Goal: Information Seeking & Learning: Learn about a topic

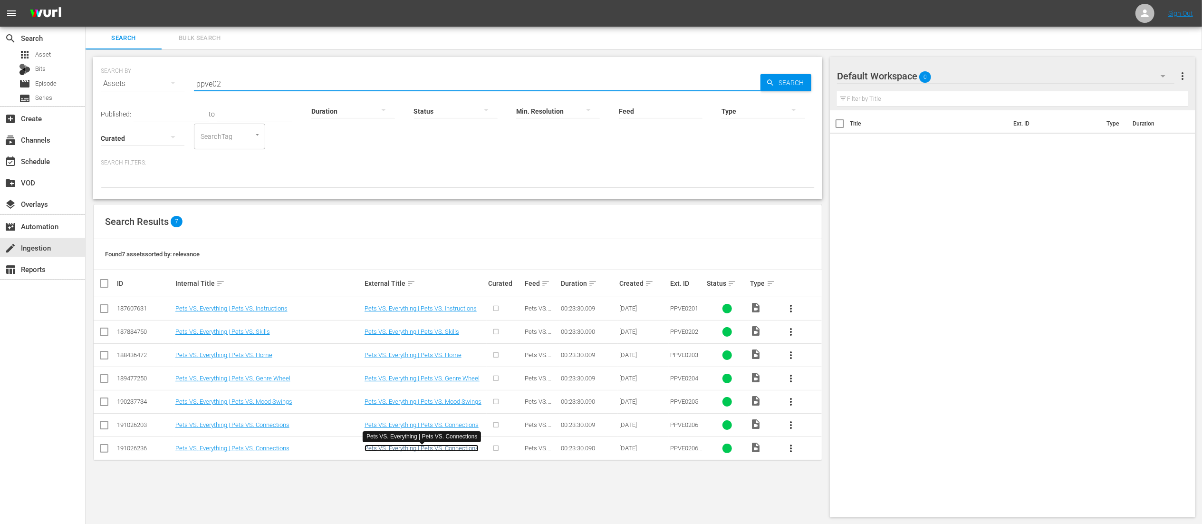
click at [444, 452] on link "Pets VS. Everything | Pets VS. Connections" at bounding box center [422, 447] width 114 height 7
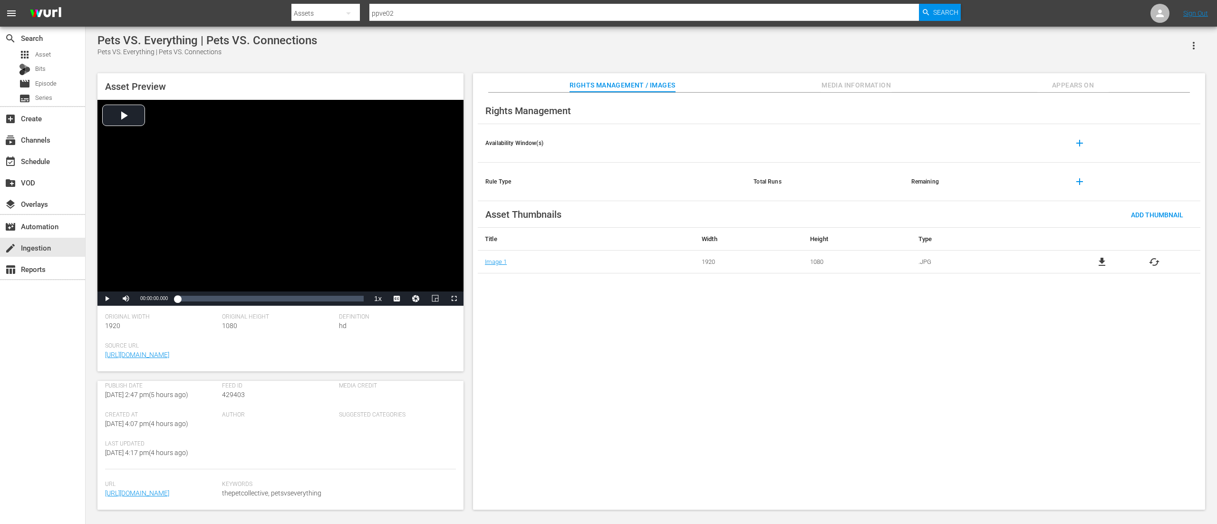
scroll to position [190, 0]
click at [852, 79] on button "Media Information" at bounding box center [856, 82] width 71 height 19
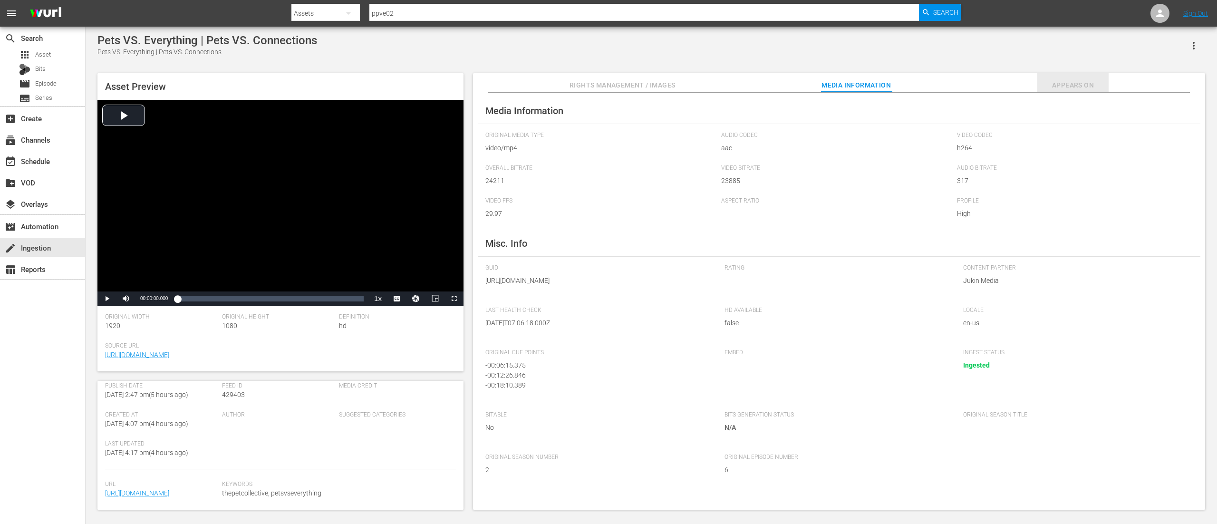
click at [1051, 81] on span "Appears On" at bounding box center [1072, 85] width 71 height 12
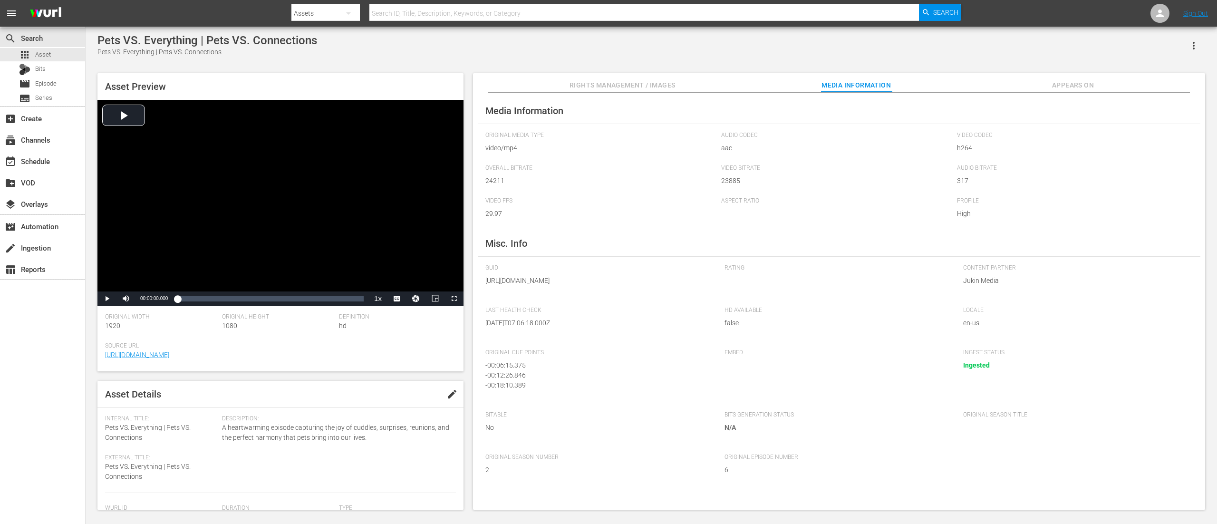
scroll to position [200, 0]
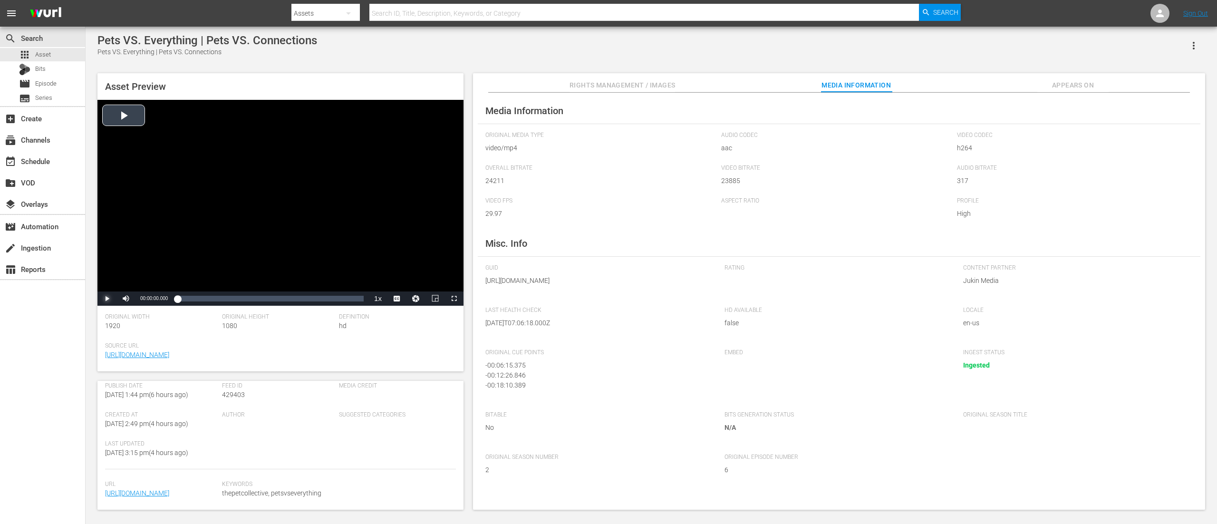
click at [107, 299] on span "Video Player" at bounding box center [107, 299] width 0 height 0
click at [360, 301] on div "00:23:04.830" at bounding box center [360, 299] width 0 height 10
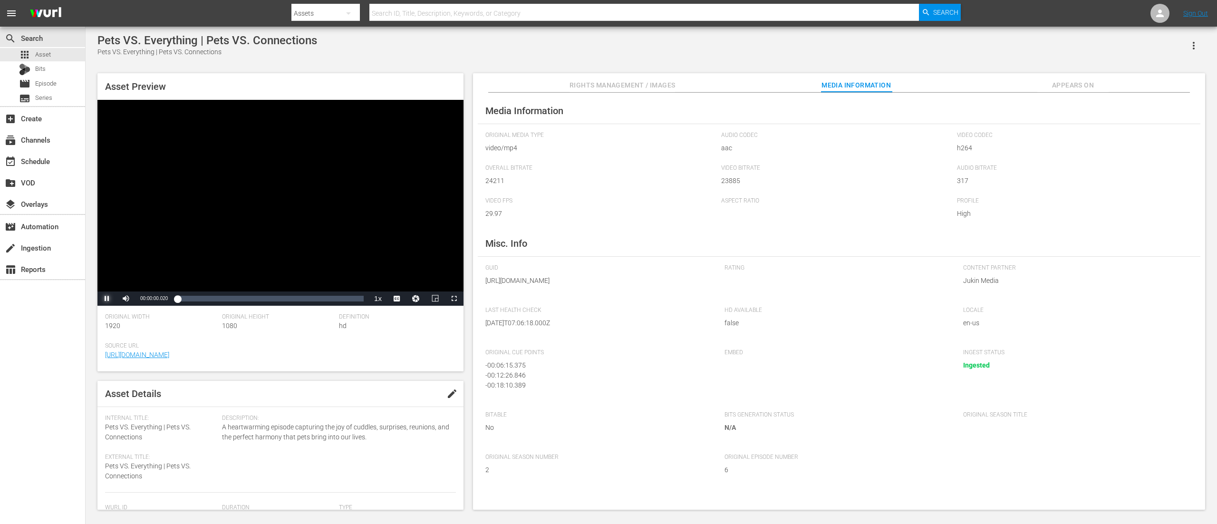
scroll to position [0, 0]
click at [646, 85] on span "Rights Management / Images" at bounding box center [623, 85] width 106 height 12
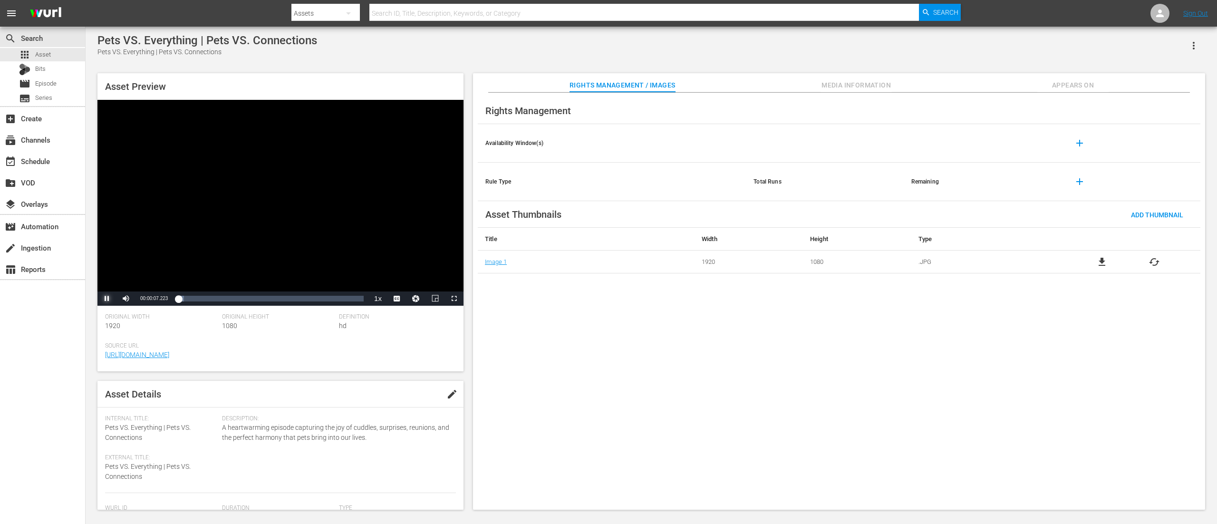
click at [107, 299] on span "Video Player" at bounding box center [107, 299] width 0 height 0
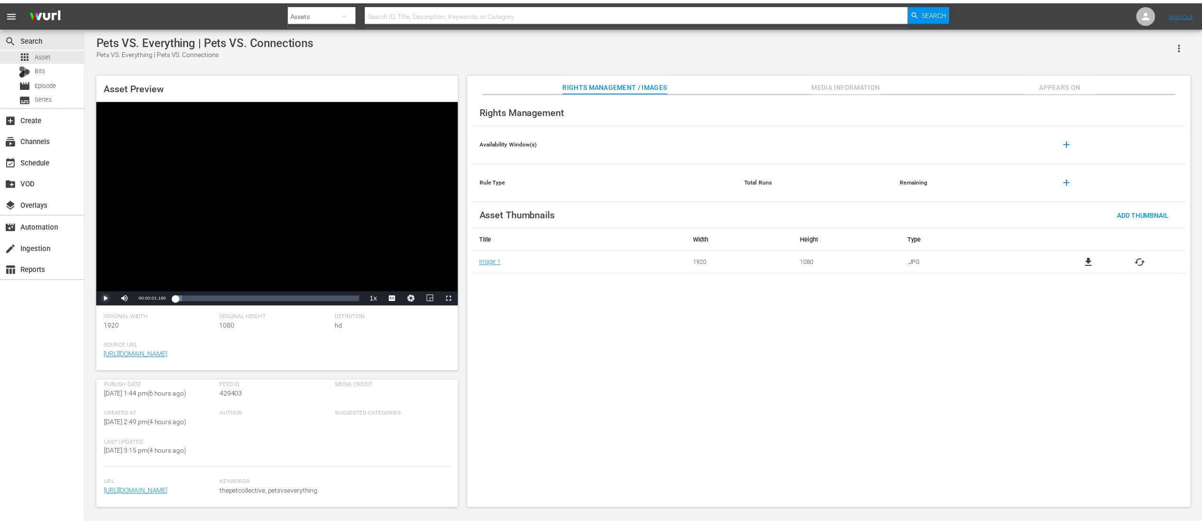
scroll to position [200, 0]
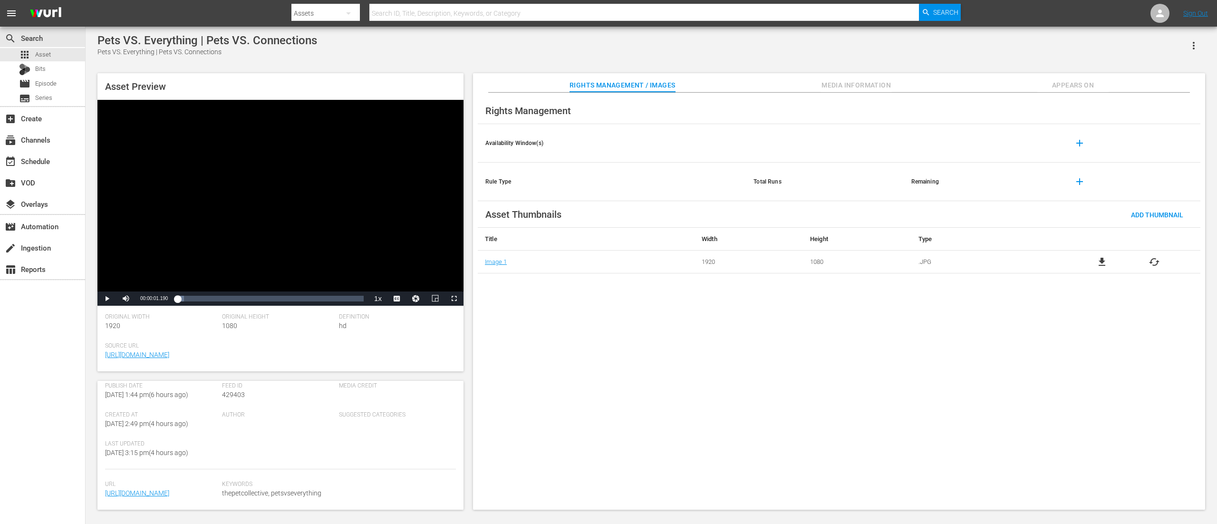
click at [852, 80] on span "Media Information" at bounding box center [856, 85] width 71 height 12
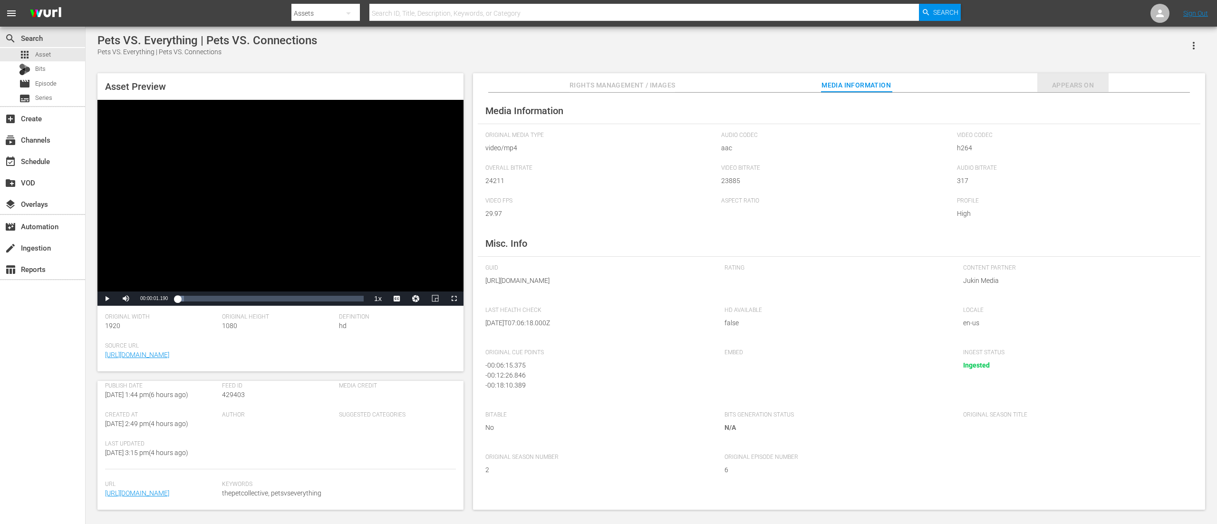
click at [1088, 83] on span "Appears On" at bounding box center [1072, 85] width 71 height 12
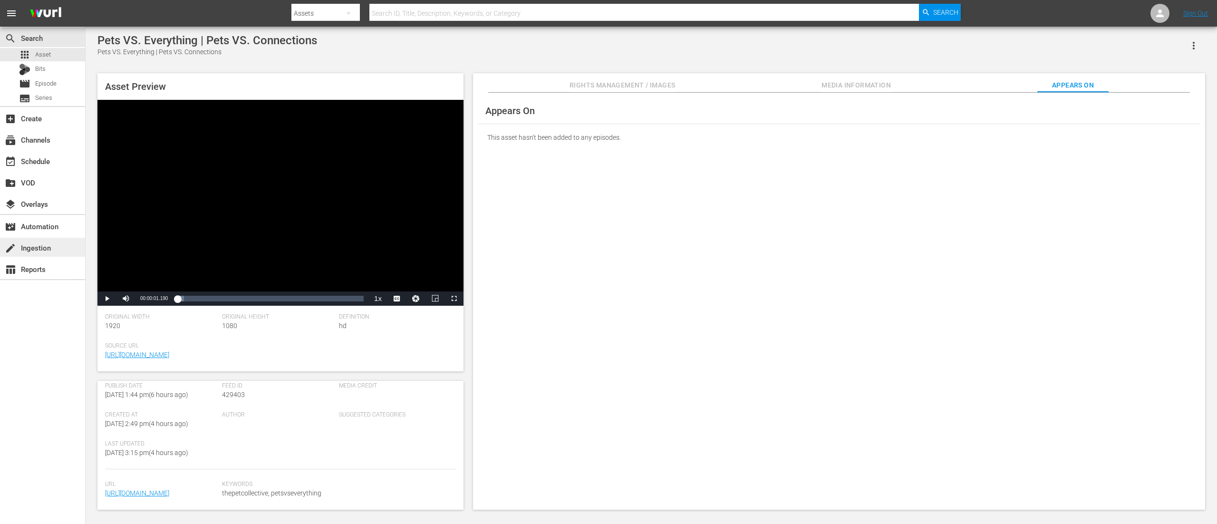
click at [44, 247] on div "create Ingestion" at bounding box center [26, 246] width 53 height 9
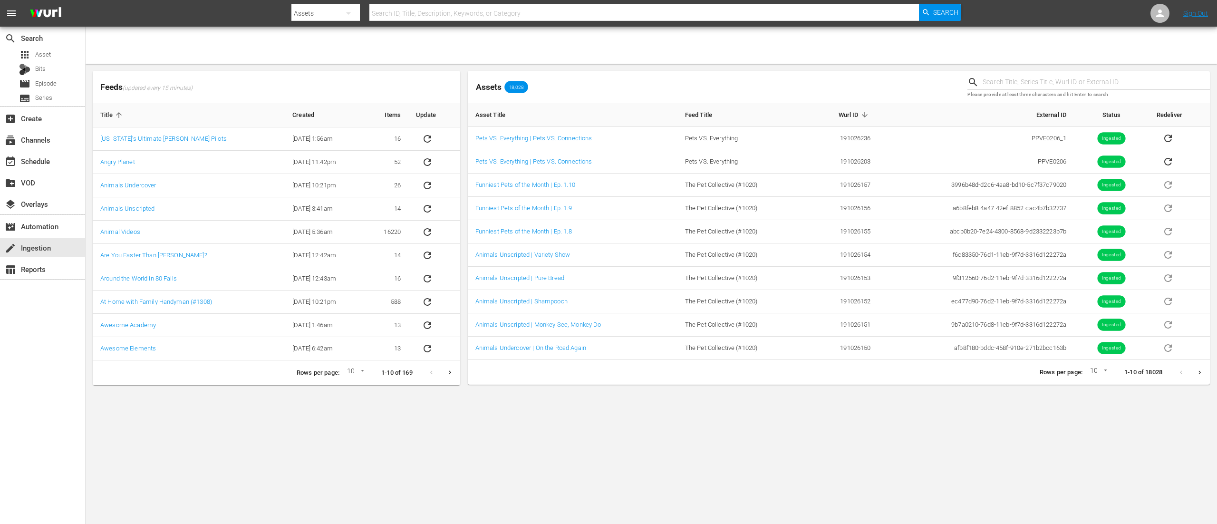
click at [565, 9] on input "text" at bounding box center [644, 13] width 550 height 23
type input "fbfm08"
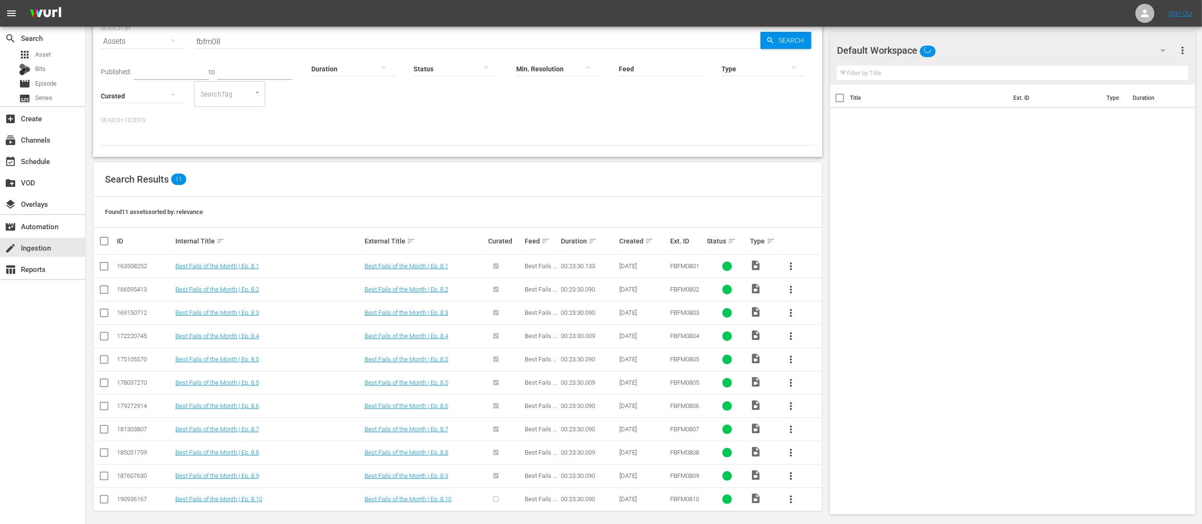
scroll to position [48, 0]
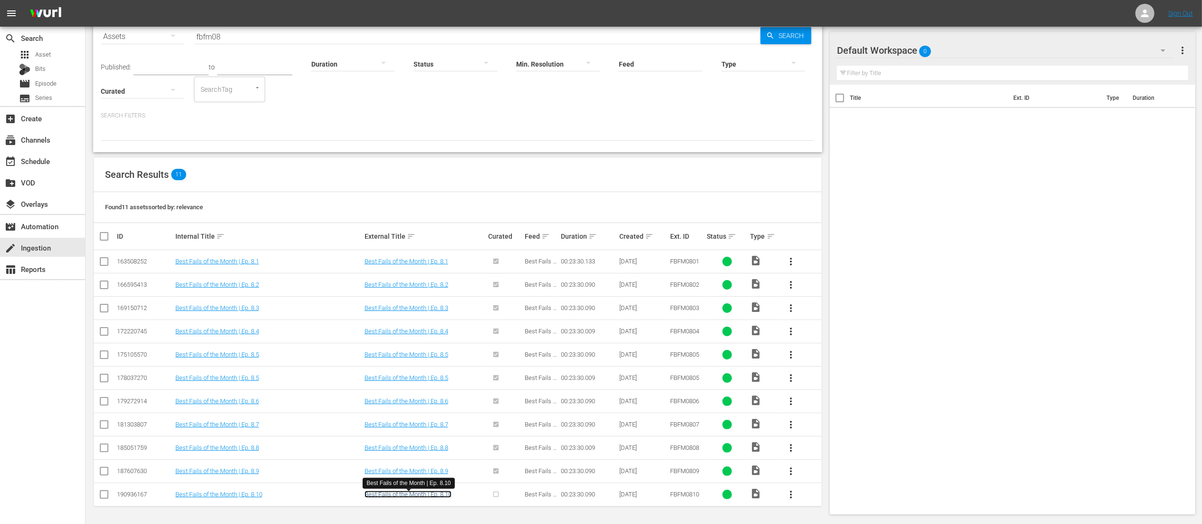
click at [426, 492] on link "Best Fails of the Month | Ep. 8.10" at bounding box center [408, 494] width 87 height 7
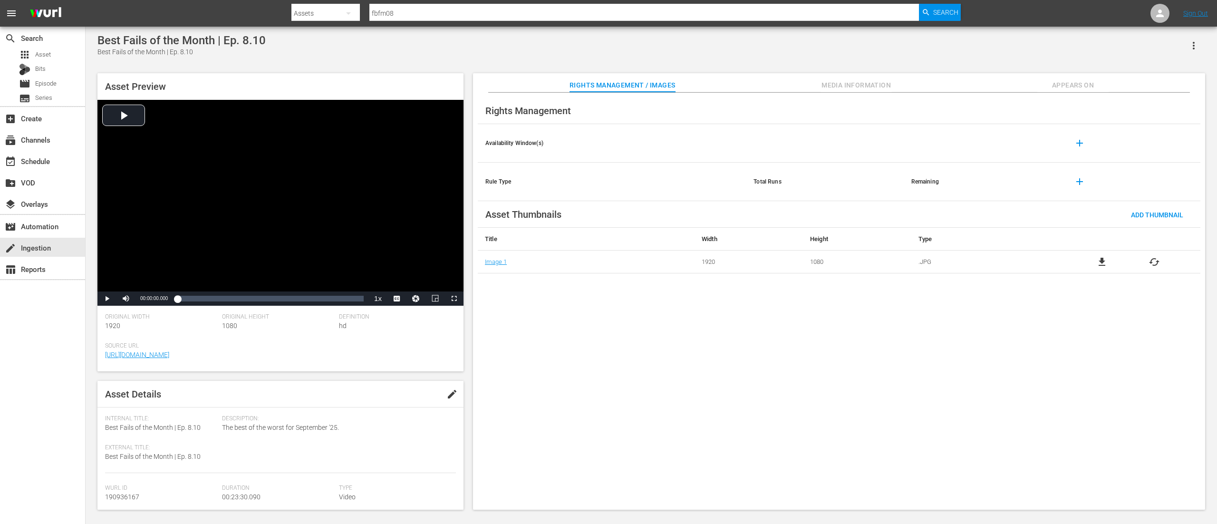
click at [845, 83] on span "Media Information" at bounding box center [856, 85] width 71 height 12
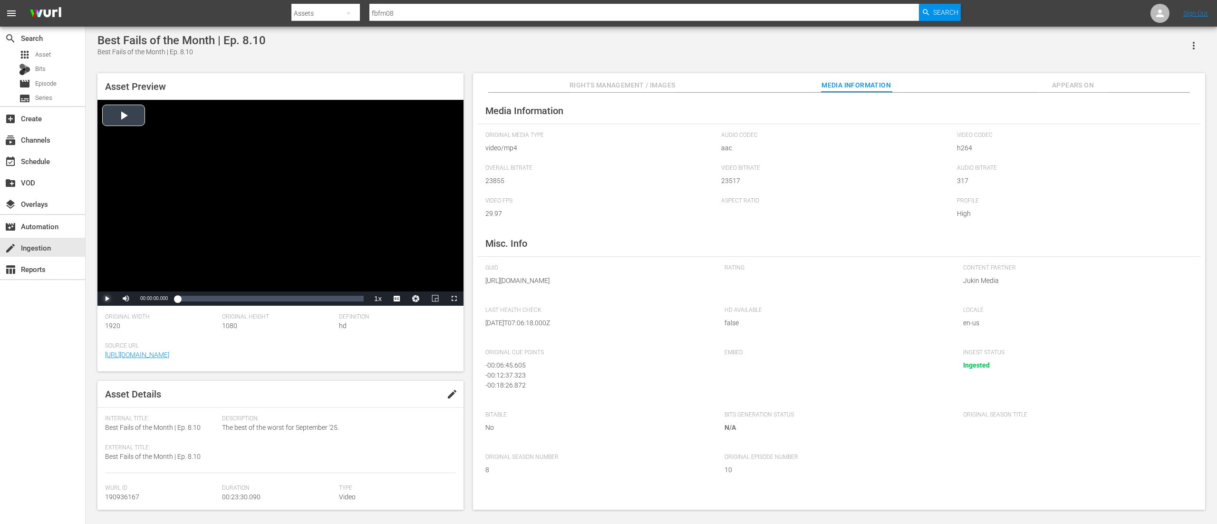
click at [107, 299] on span "Video Player" at bounding box center [107, 299] width 0 height 0
click at [182, 298] on div "00:00:02.912" at bounding box center [179, 299] width 4 height 10
click at [179, 299] on div "00:00:34.725" at bounding box center [178, 299] width 2 height 10
click at [362, 300] on div "Loaded : 4.68% 00:23:19.298 00:00:25.403" at bounding box center [270, 299] width 186 height 10
